Goal: Information Seeking & Learning: Learn about a topic

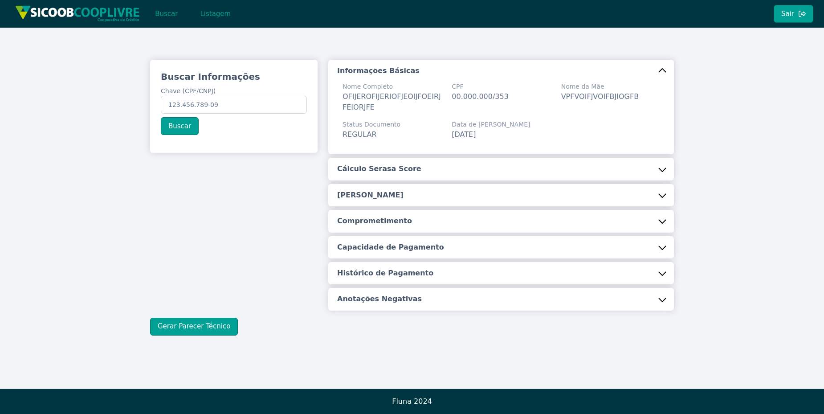
click at [424, 170] on button "Cálculo Serasa Score" at bounding box center [500, 169] width 345 height 22
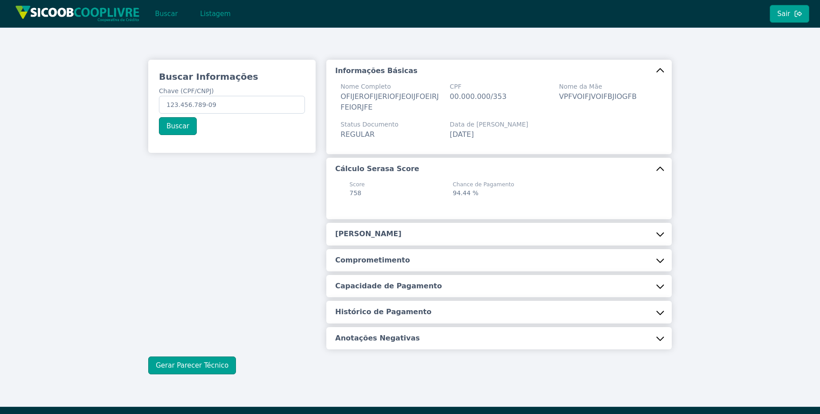
click at [424, 170] on button "Cálculo Serasa Score" at bounding box center [498, 169] width 345 height 22
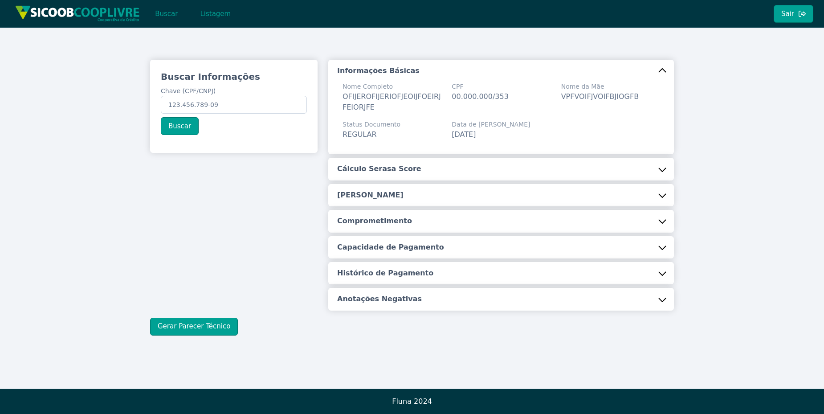
click at [424, 170] on button "Cálculo Serasa Score" at bounding box center [500, 169] width 345 height 22
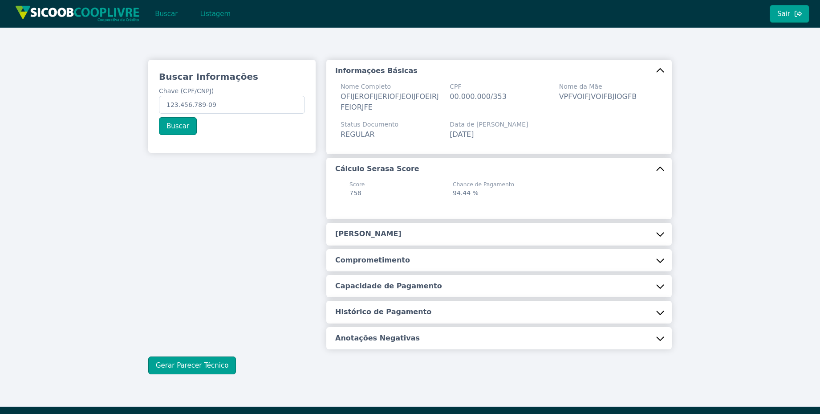
click at [410, 233] on button "[PERSON_NAME]" at bounding box center [498, 234] width 345 height 22
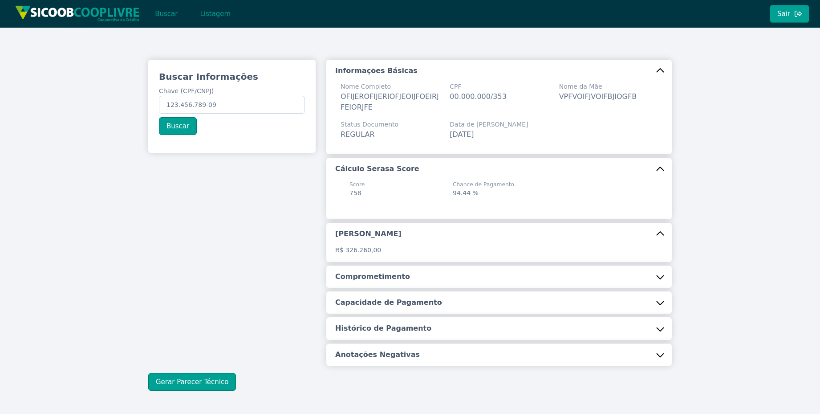
click at [398, 355] on h5 "Anotações Negativas" at bounding box center [377, 355] width 85 height 10
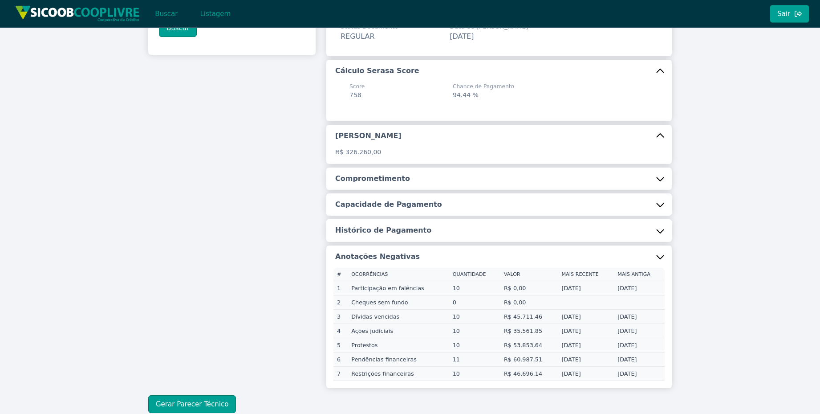
scroll to position [98, 0]
click at [512, 224] on button "Histórico de Pagamento" at bounding box center [498, 230] width 345 height 22
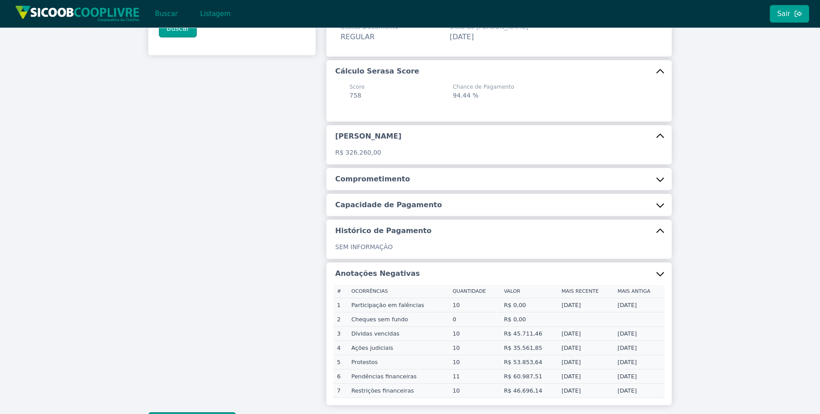
click at [512, 224] on button "Histórico de Pagamento" at bounding box center [498, 230] width 345 height 22
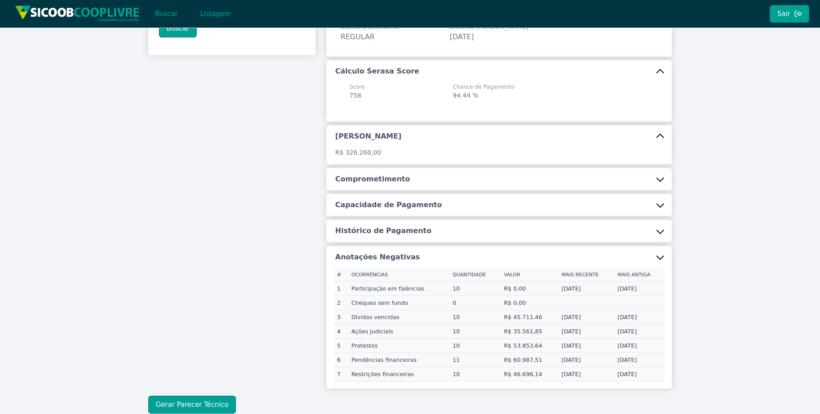
click at [512, 201] on button "Capacidade de Pagamento" at bounding box center [498, 205] width 345 height 22
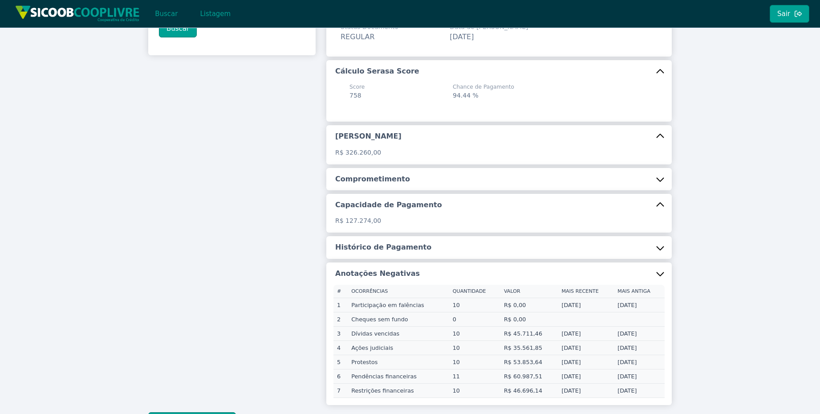
click at [512, 201] on button "Capacidade de Pagamento" at bounding box center [498, 205] width 345 height 22
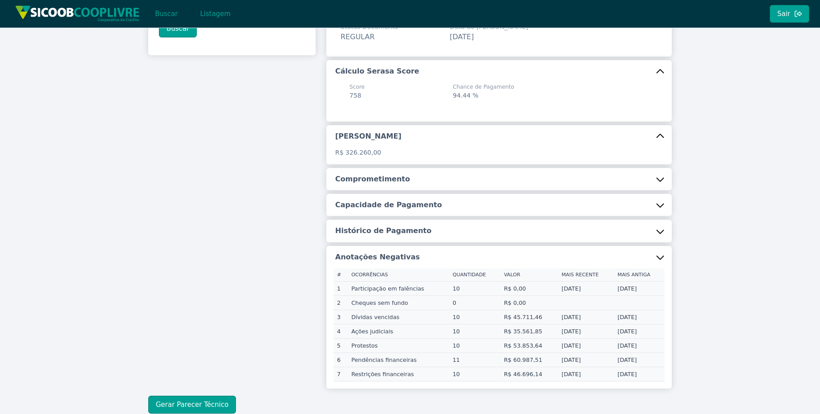
click at [658, 183] on button "Comprometimento" at bounding box center [498, 179] width 345 height 22
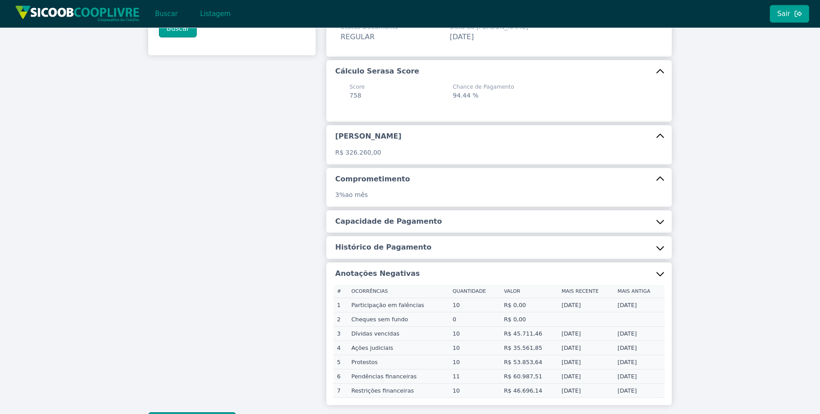
click at [658, 183] on button "Comprometimento" at bounding box center [498, 179] width 345 height 22
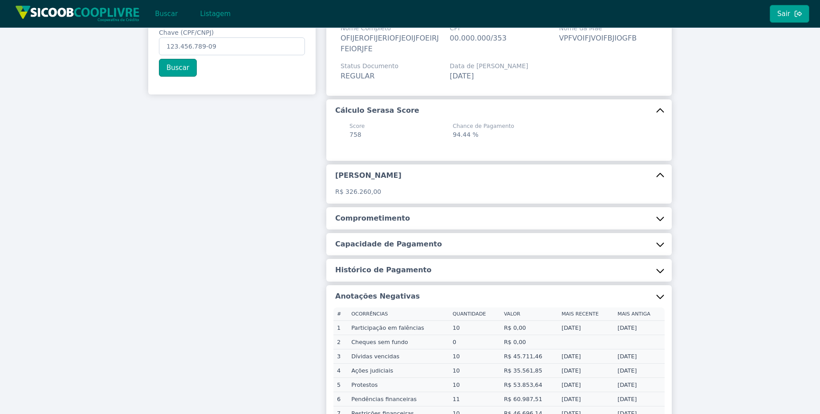
scroll to position [0, 0]
